Goal: Information Seeking & Learning: Find specific fact

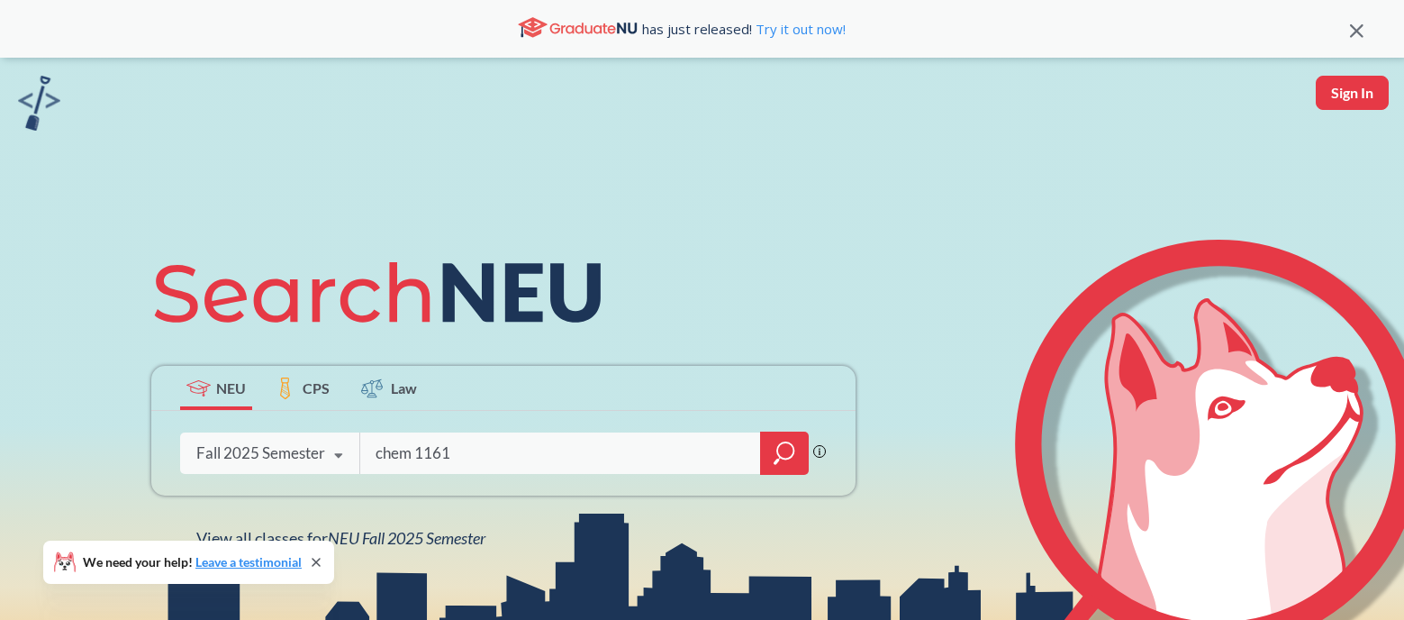
type input "chem 1161"
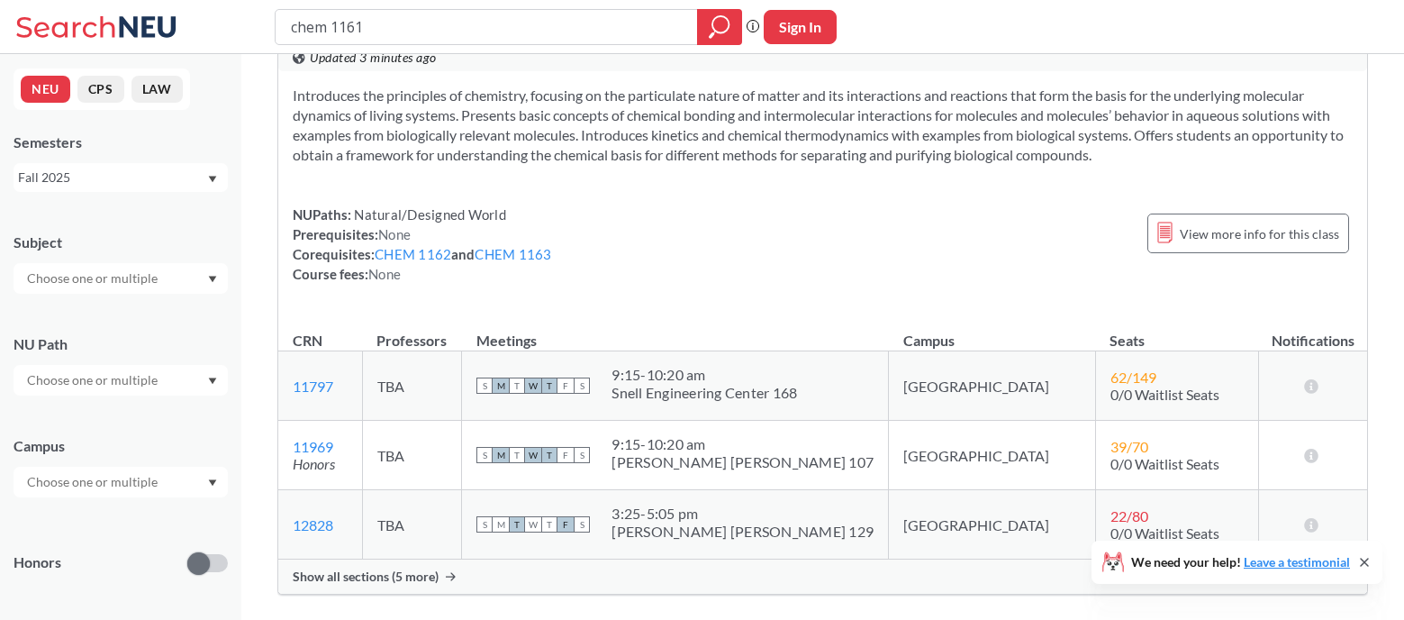
scroll to position [180, 0]
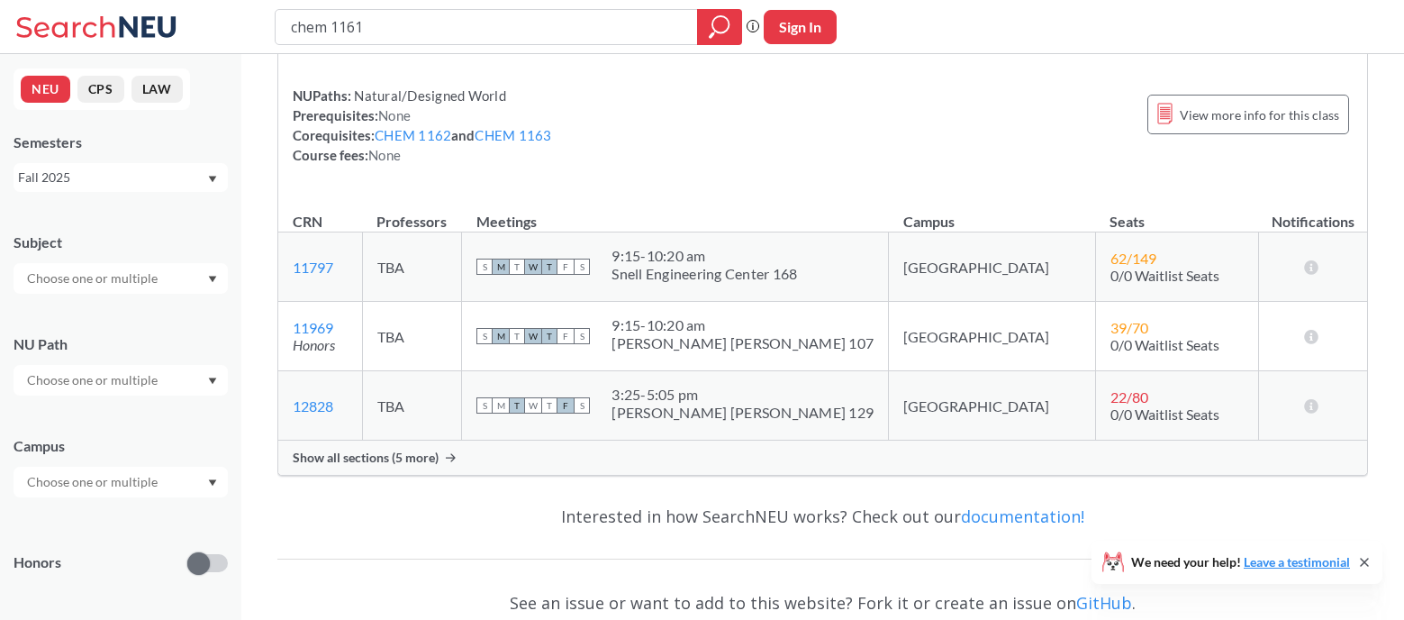
click at [394, 459] on span "Show all sections (5 more)" at bounding box center [366, 457] width 146 height 16
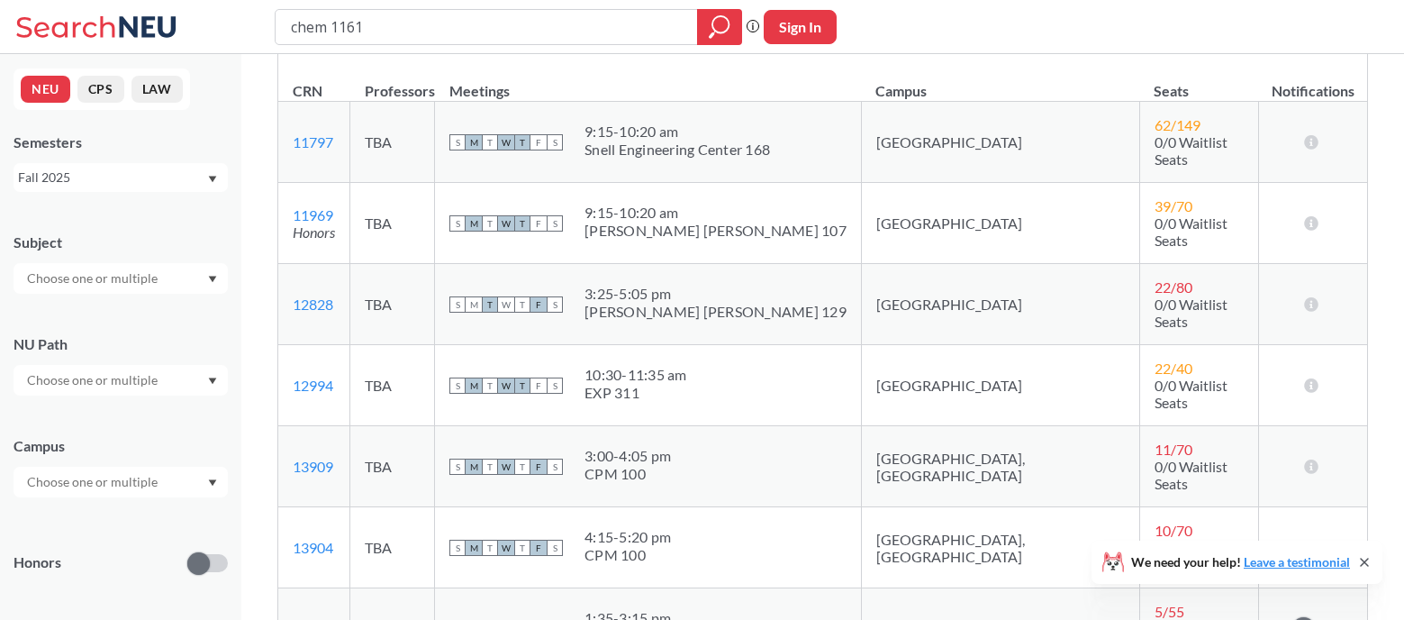
scroll to position [0, 0]
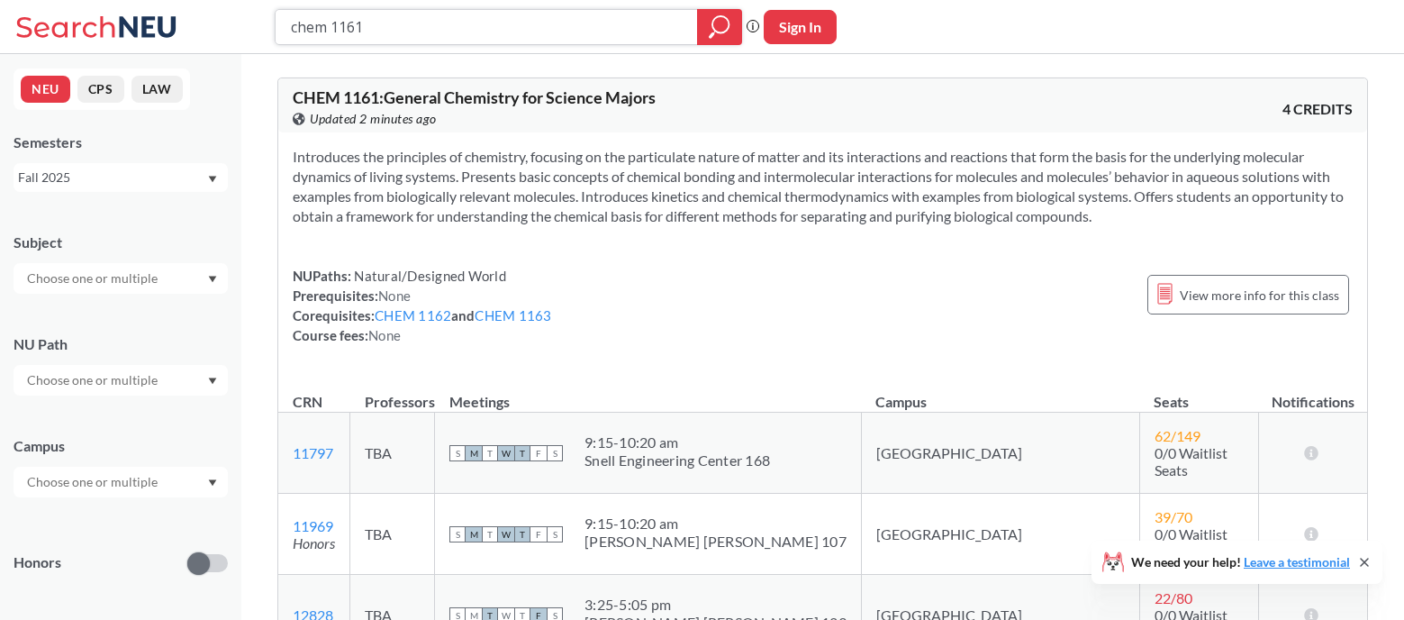
drag, startPoint x: 377, startPoint y: 23, endPoint x: 204, endPoint y: 26, distance: 172.9
click at [204, 26] on div "chem 1161 Phrase search guarantees the exact search appears in the results. Ex.…" at bounding box center [702, 27] width 1404 height 54
type input "vaso"
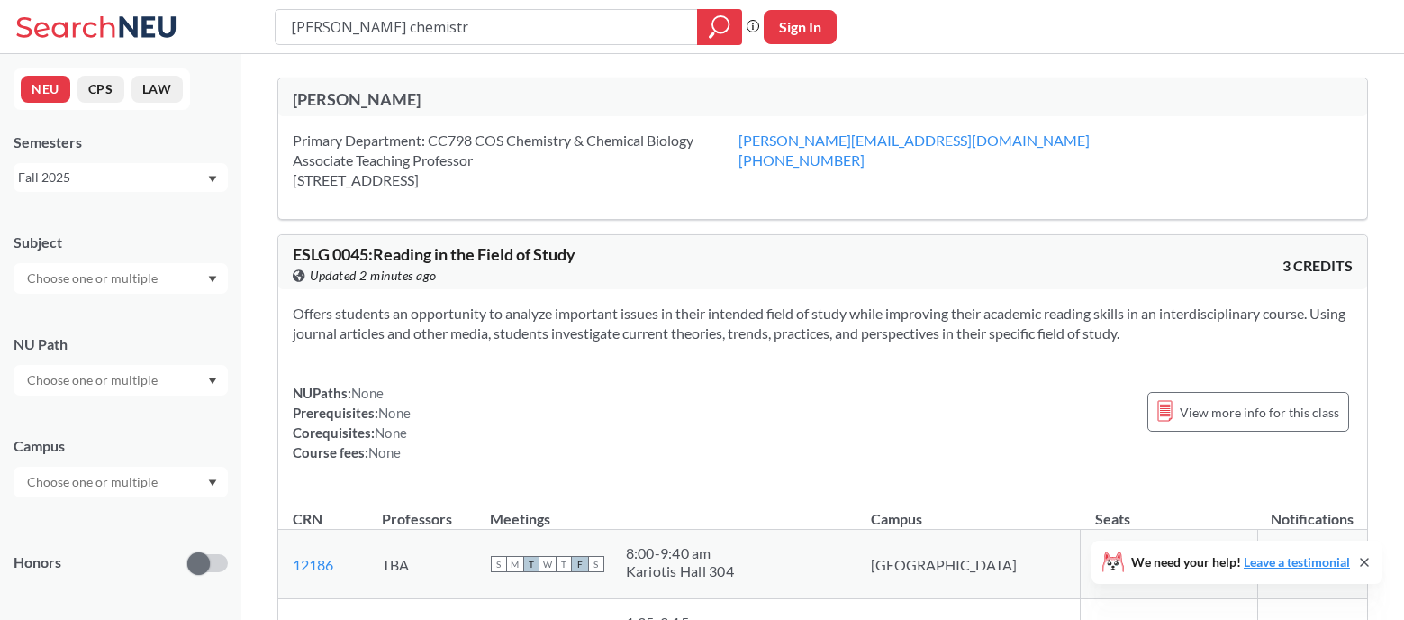
type input "[PERSON_NAME] chemistry"
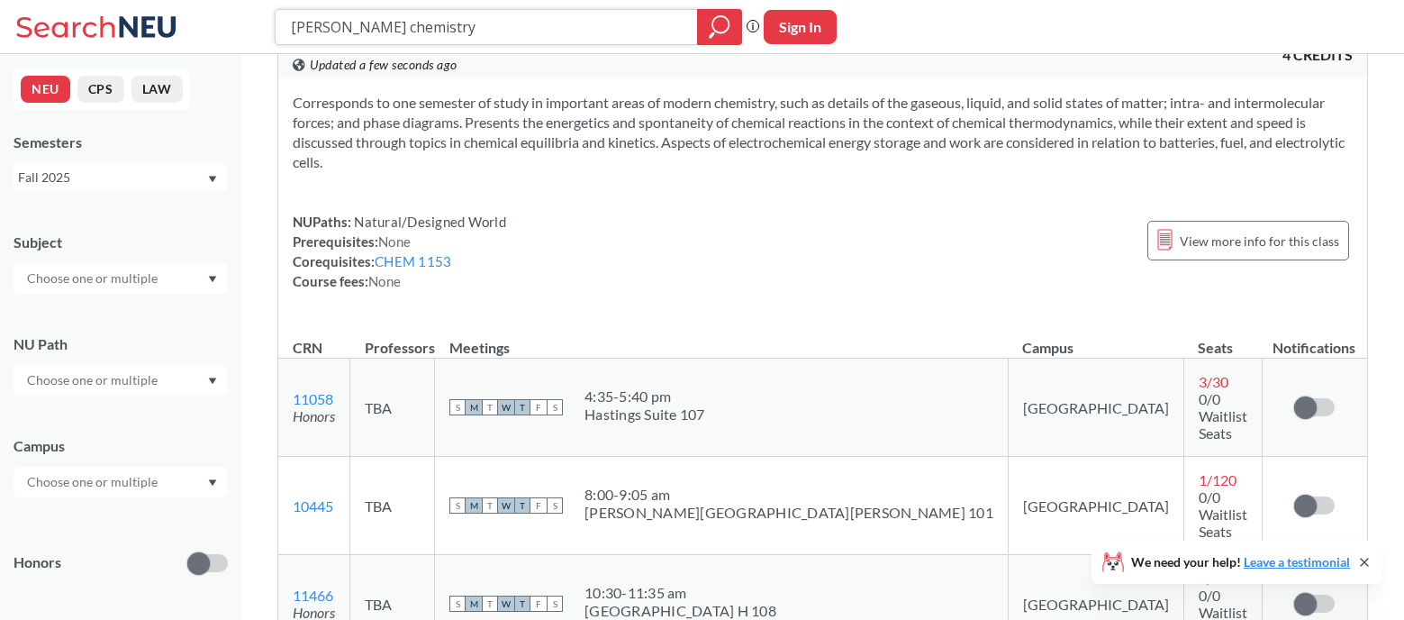
scroll to position [8465, 0]
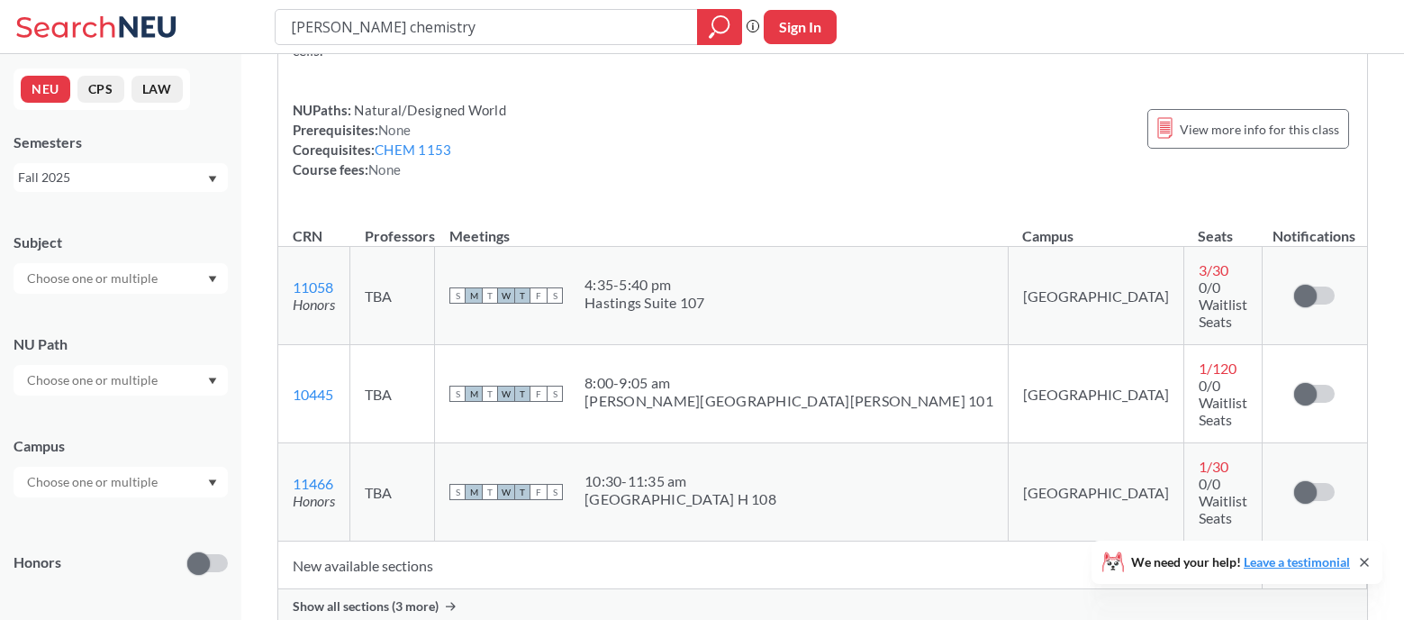
click at [369, 598] on span "Show all sections (3 more)" at bounding box center [366, 606] width 146 height 16
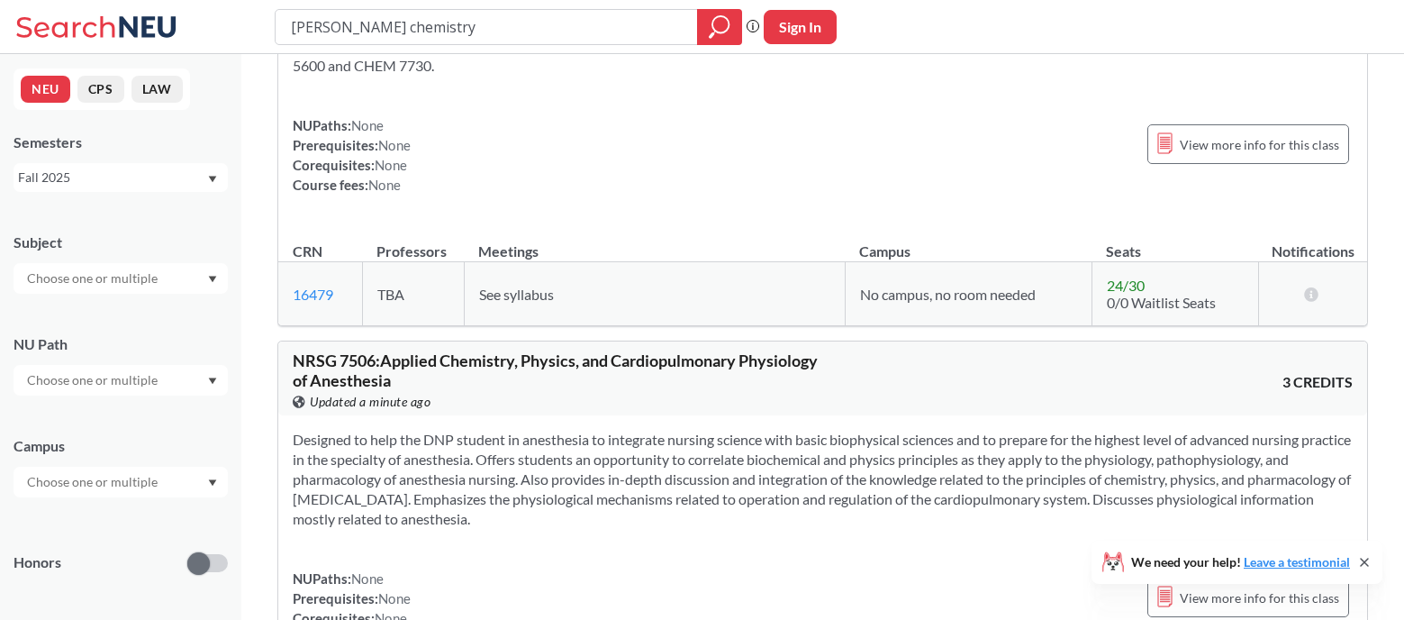
scroll to position [13418, 0]
